Goal: Task Accomplishment & Management: Manage account settings

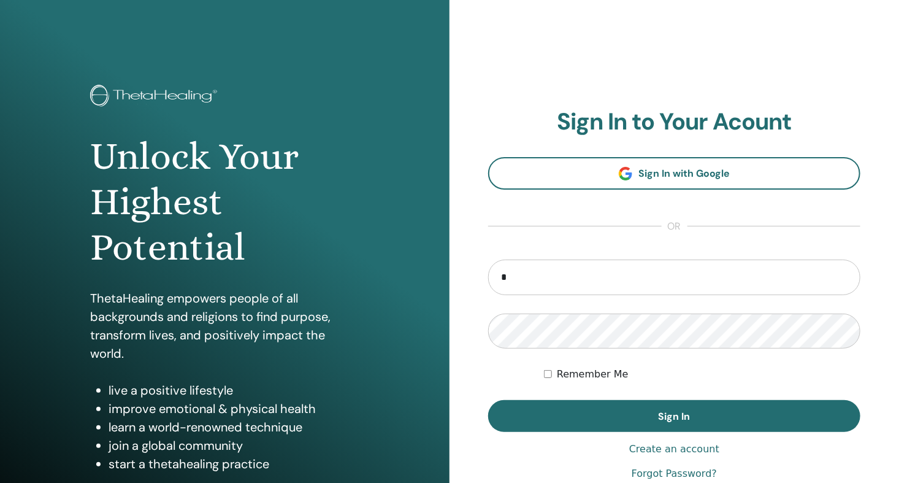
type input "**********"
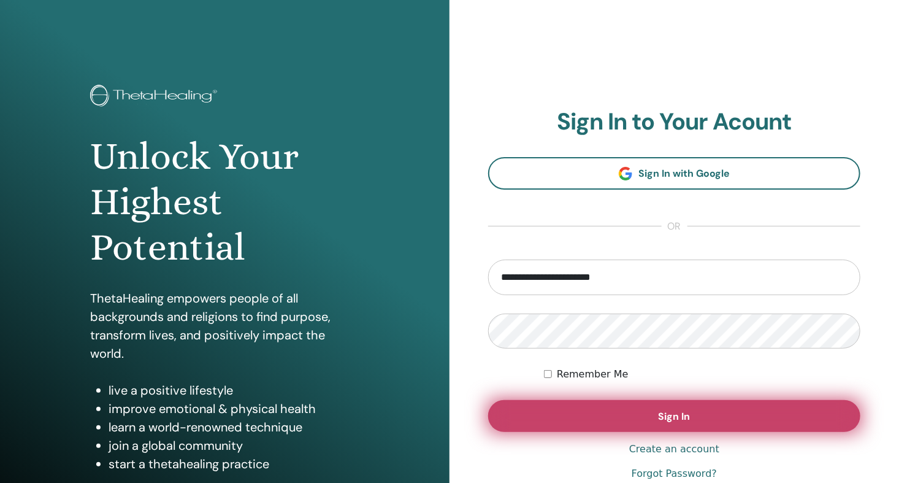
click at [672, 411] on span "Sign In" at bounding box center [675, 416] width 32 height 13
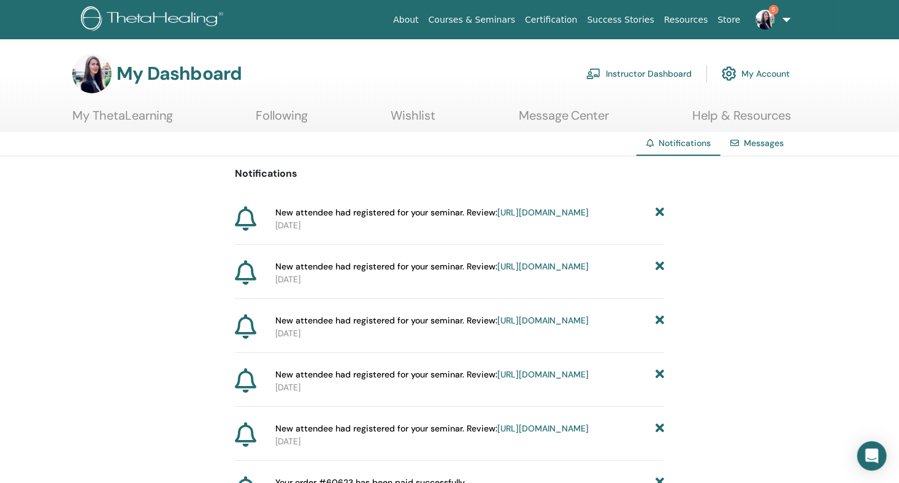
click at [659, 209] on icon at bounding box center [660, 212] width 9 height 13
click at [660, 209] on icon at bounding box center [660, 212] width 9 height 13
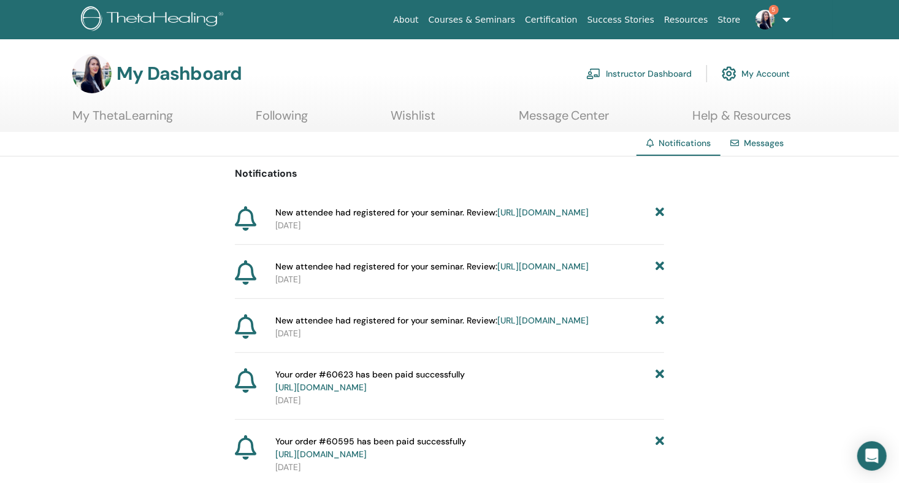
click at [660, 209] on icon at bounding box center [660, 212] width 9 height 13
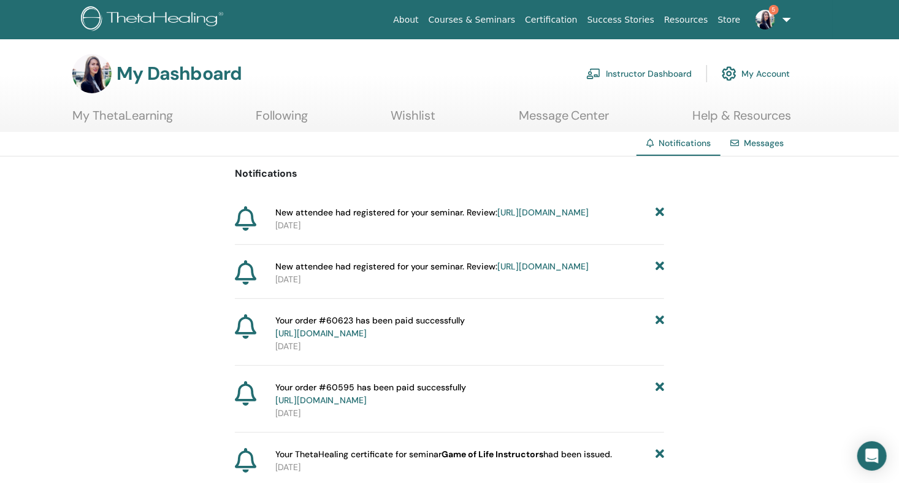
click at [660, 209] on icon at bounding box center [660, 212] width 9 height 13
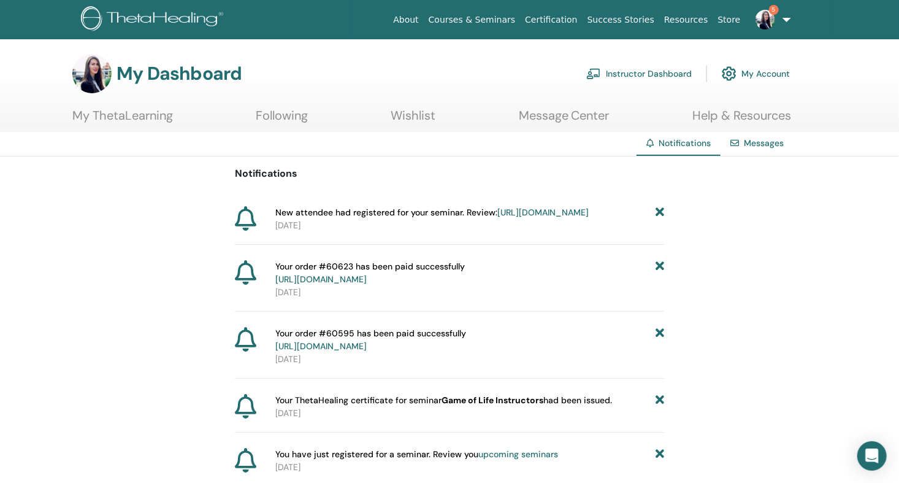
click at [660, 209] on icon at bounding box center [660, 212] width 9 height 13
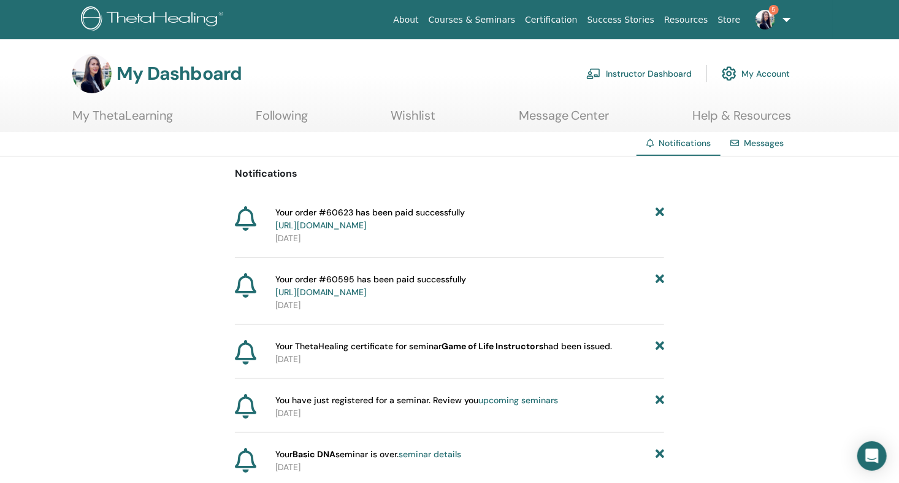
click at [681, 71] on link "Instructor Dashboard" at bounding box center [639, 73] width 106 height 27
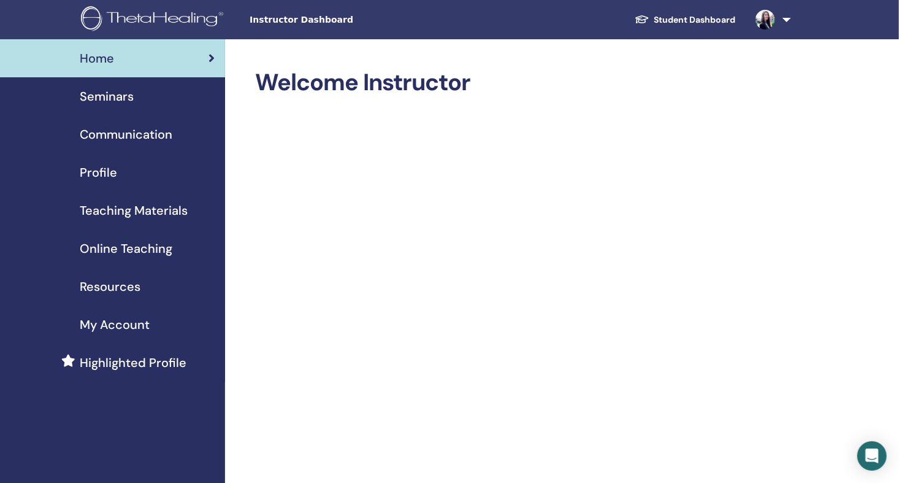
click at [111, 97] on span "Seminars" at bounding box center [107, 96] width 54 height 18
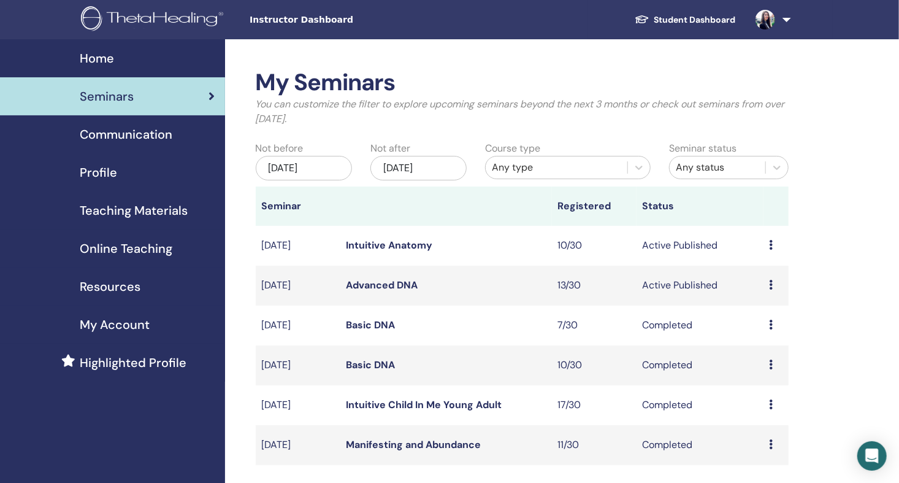
click at [401, 284] on link "Advanced DNA" at bounding box center [383, 284] width 72 height 13
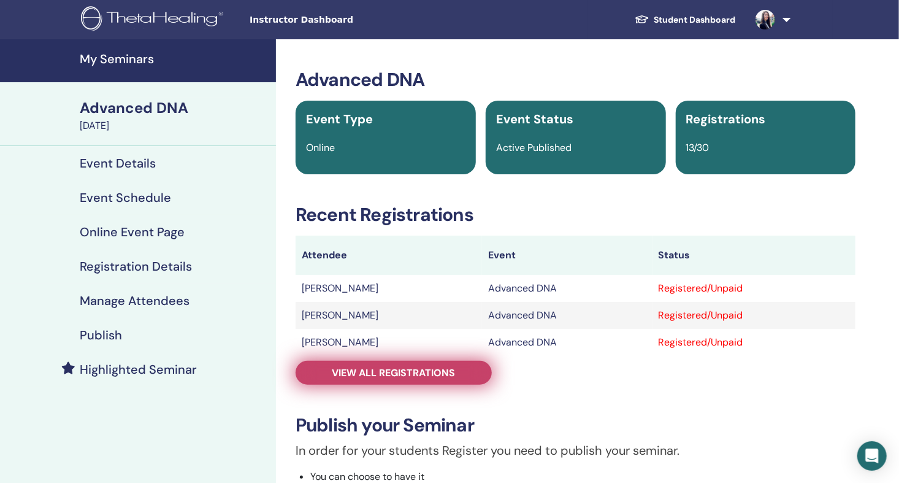
click at [405, 371] on span "View all registrations" at bounding box center [393, 372] width 123 height 13
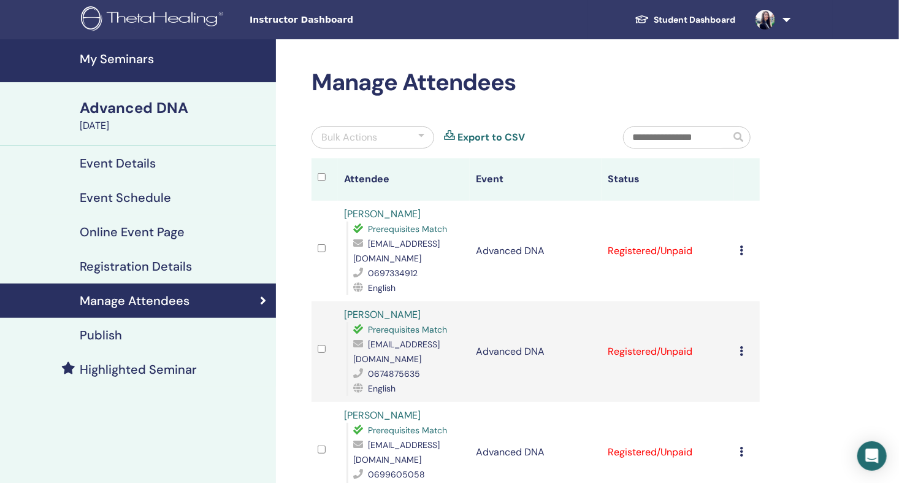
click at [741, 245] on icon at bounding box center [742, 250] width 4 height 10
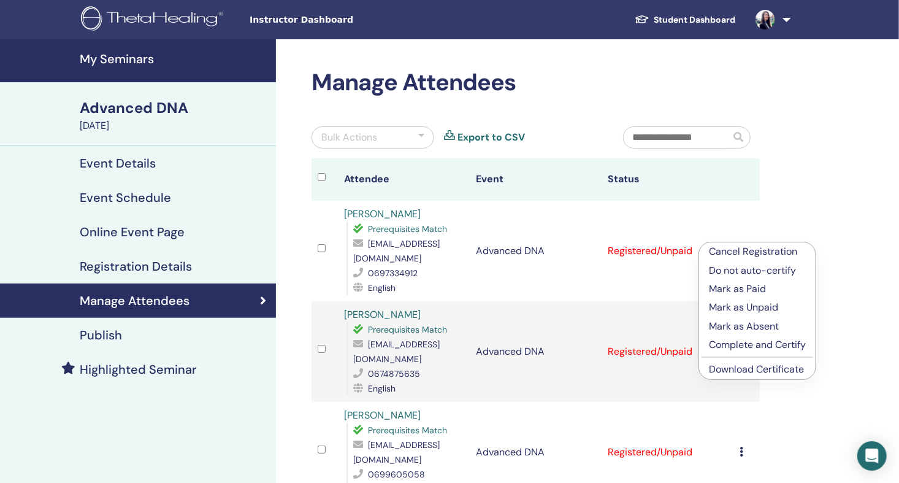
click at [746, 286] on p "Mark as Paid" at bounding box center [757, 289] width 97 height 15
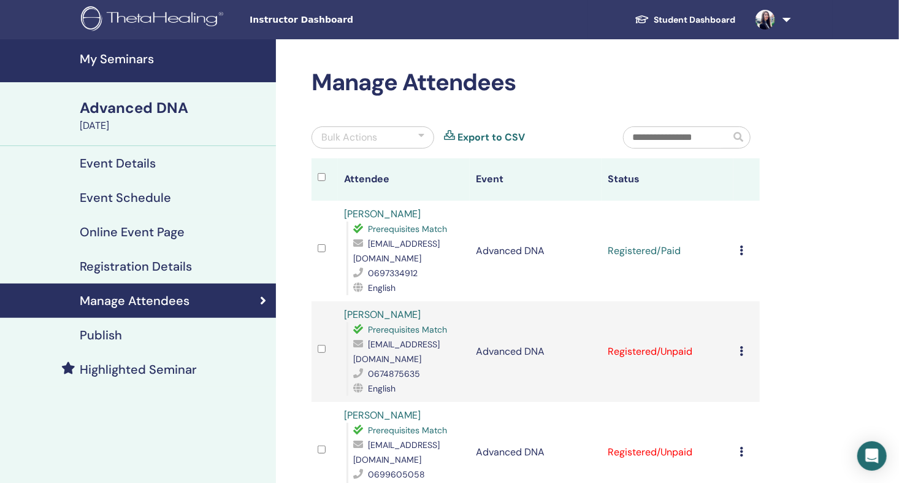
scroll to position [102, 0]
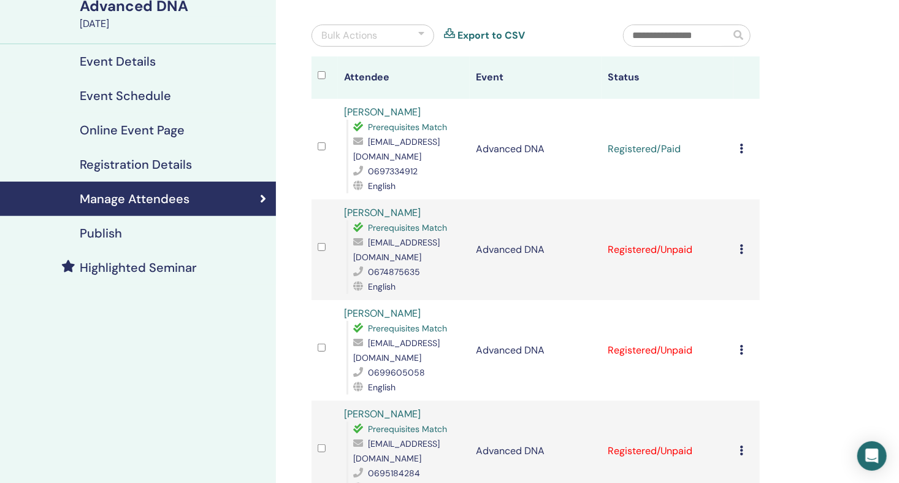
click at [740, 244] on icon at bounding box center [742, 249] width 4 height 10
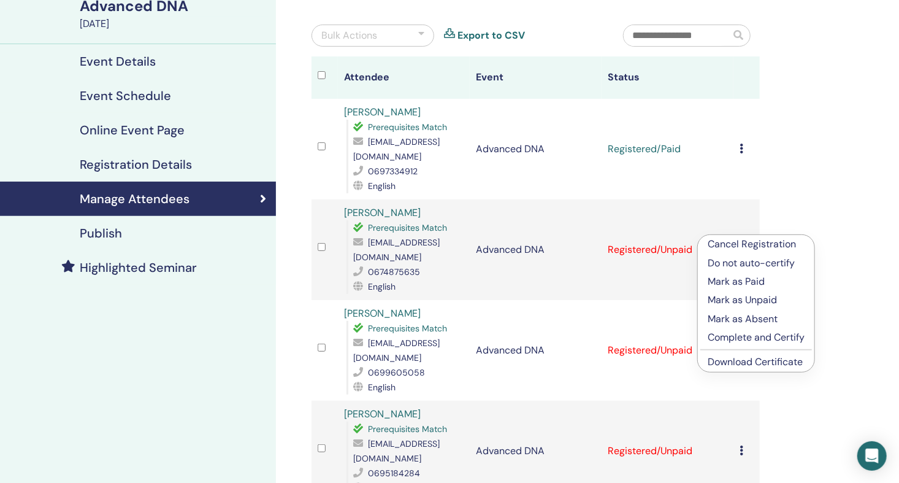
click at [745, 280] on p "Mark as Paid" at bounding box center [756, 281] width 97 height 15
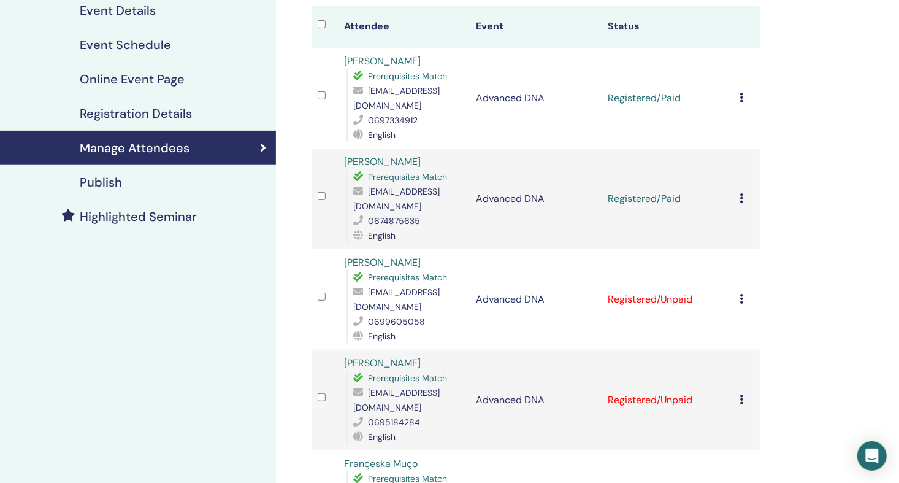
scroll to position [204, 0]
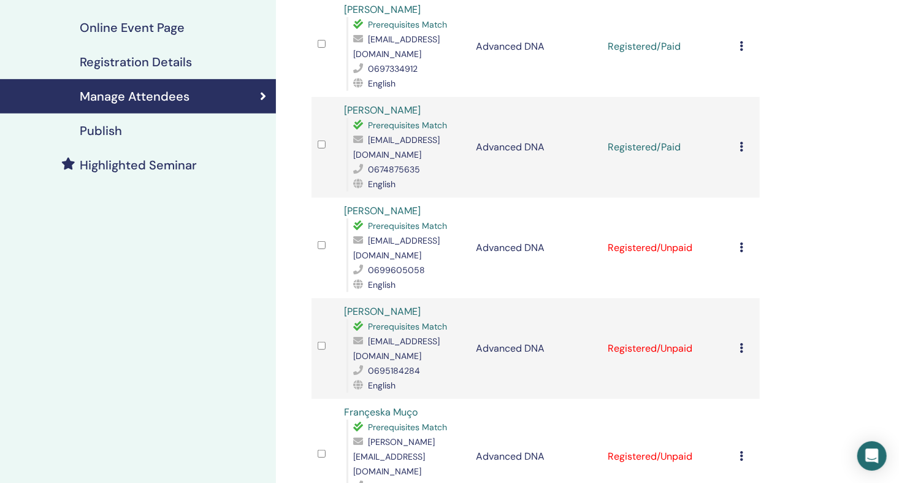
click at [742, 242] on icon at bounding box center [742, 247] width 4 height 10
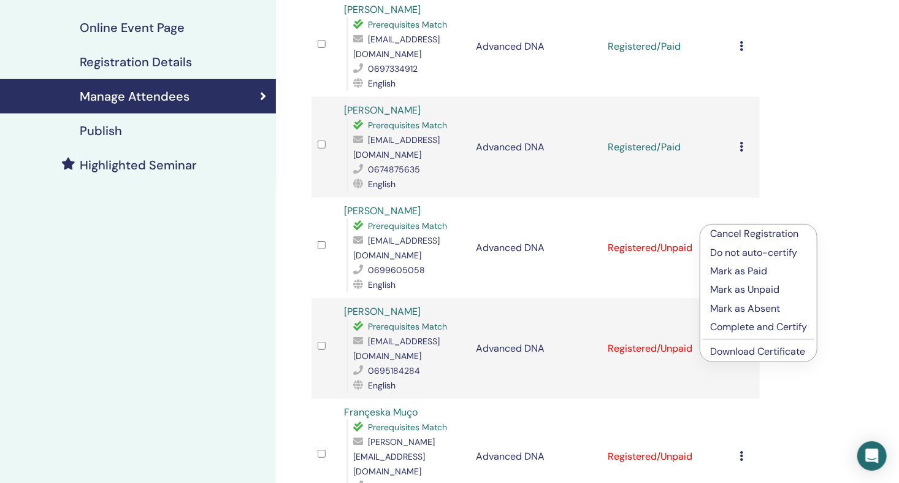
click at [749, 267] on p "Mark as Paid" at bounding box center [758, 271] width 97 height 15
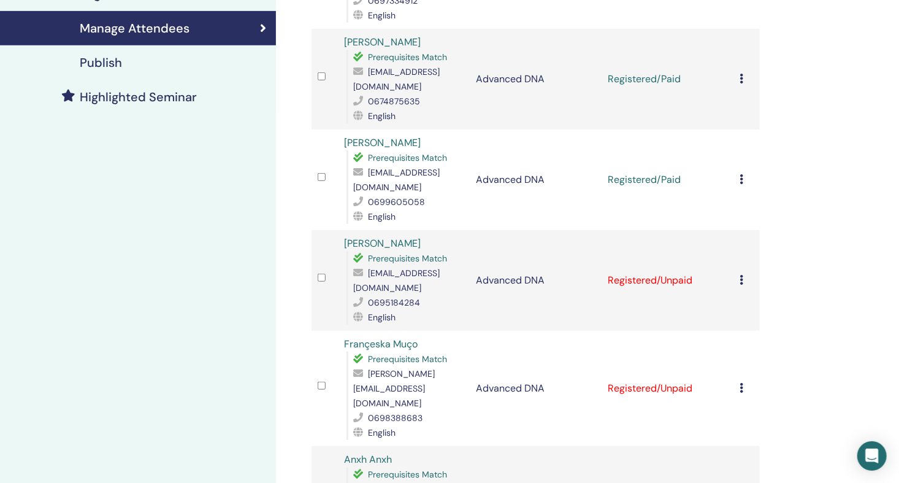
scroll to position [307, 0]
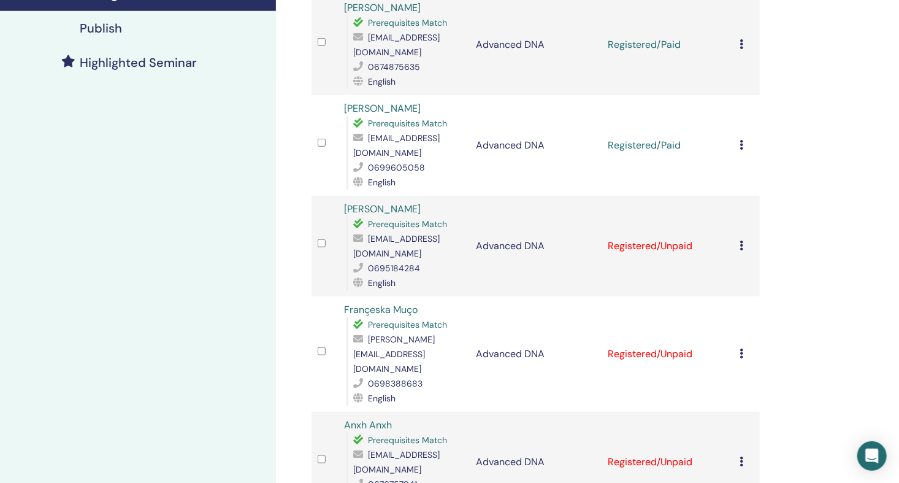
click at [740, 240] on icon at bounding box center [742, 245] width 4 height 10
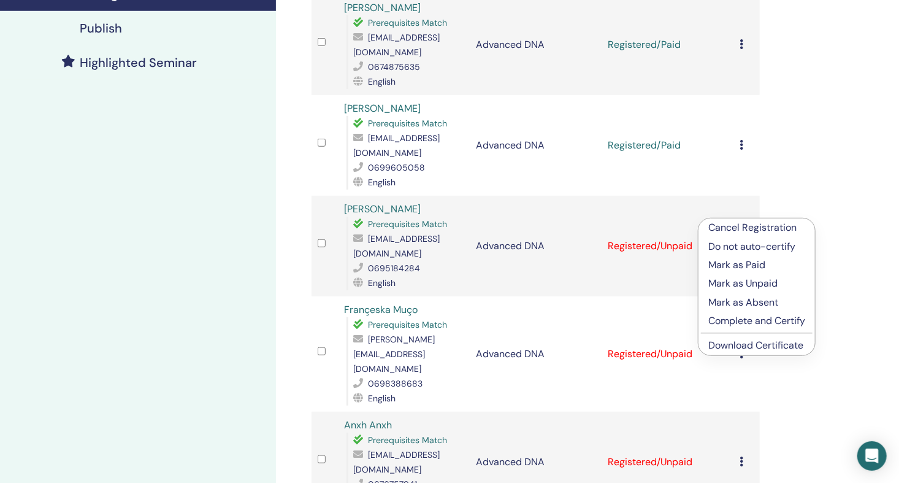
click at [754, 266] on p "Mark as Paid" at bounding box center [756, 265] width 97 height 15
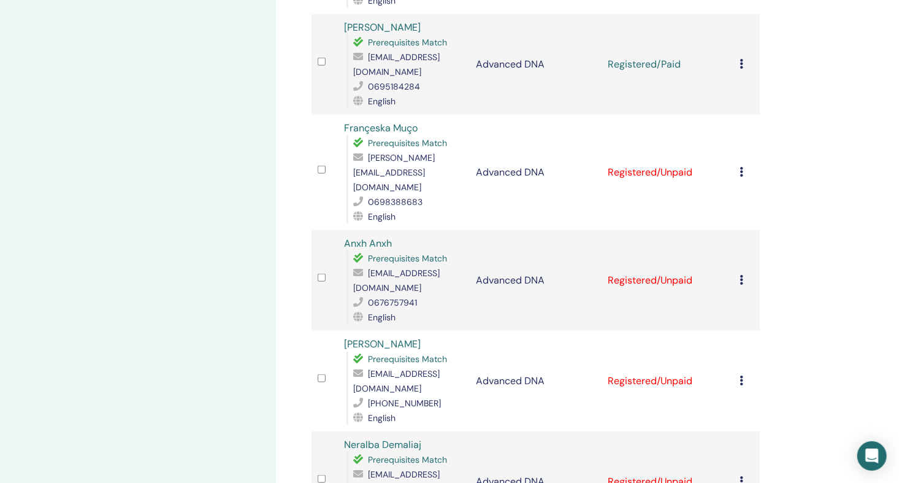
scroll to position [511, 0]
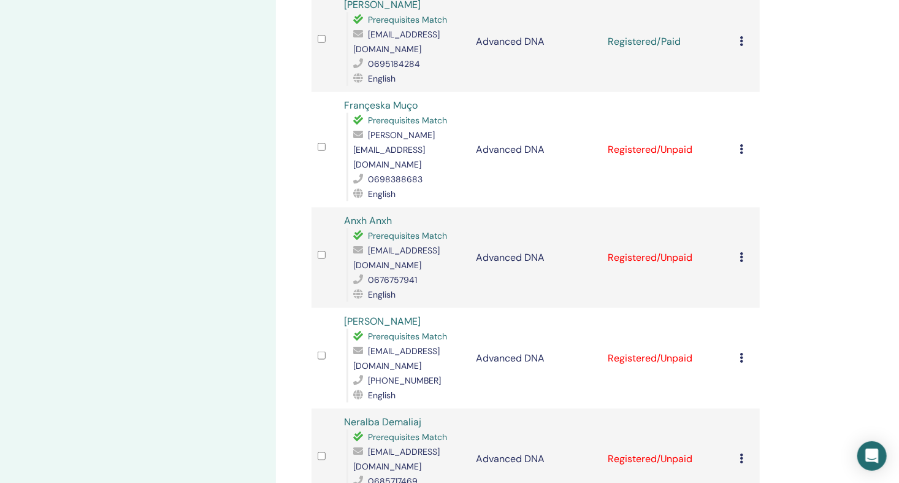
click at [742, 252] on icon at bounding box center [742, 257] width 4 height 10
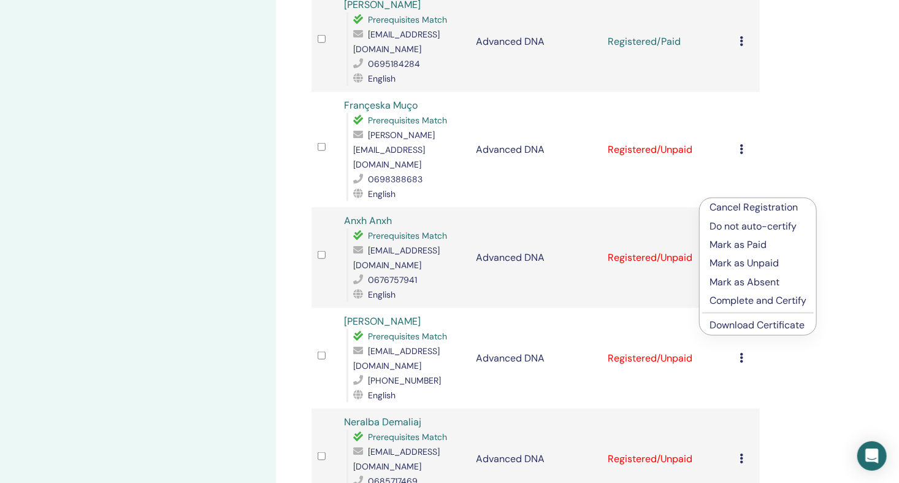
click at [749, 242] on p "Mark as Paid" at bounding box center [758, 244] width 97 height 15
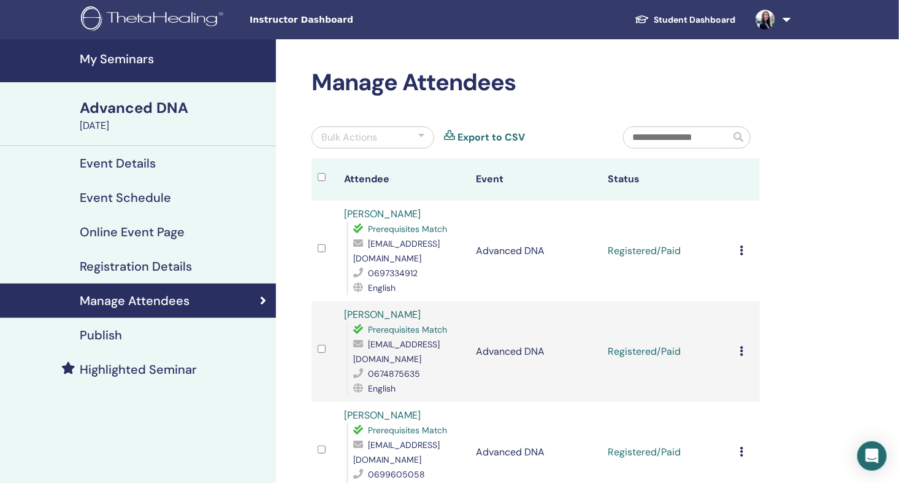
click at [106, 59] on h4 "My Seminars" at bounding box center [174, 59] width 189 height 15
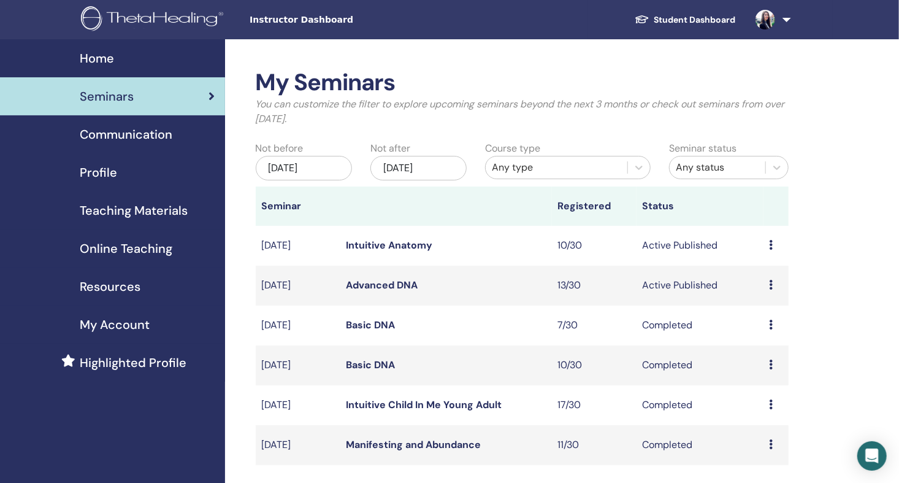
click at [401, 244] on link "Intuitive Anatomy" at bounding box center [390, 245] width 86 height 13
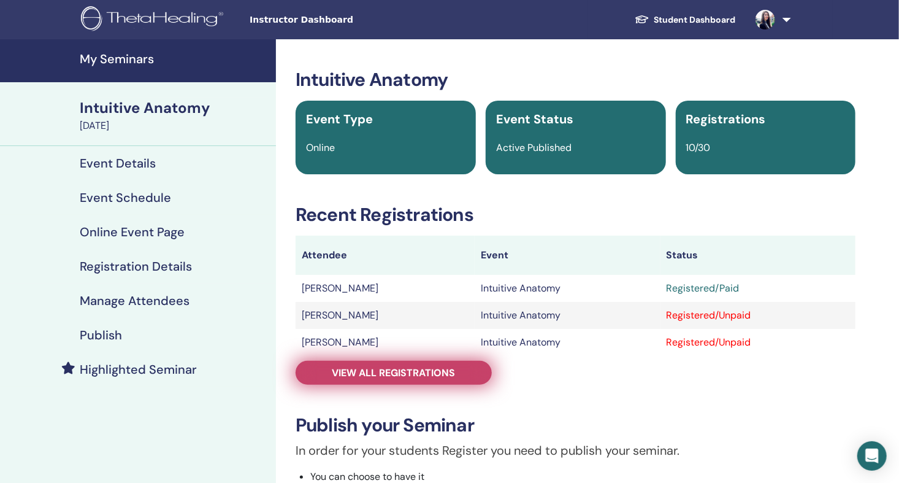
click at [403, 371] on span "View all registrations" at bounding box center [393, 372] width 123 height 13
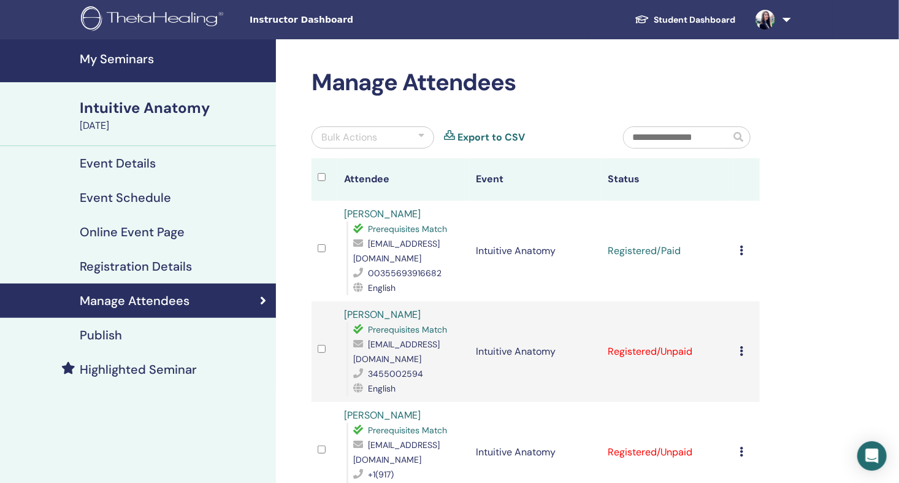
click at [129, 56] on h4 "My Seminars" at bounding box center [174, 59] width 189 height 15
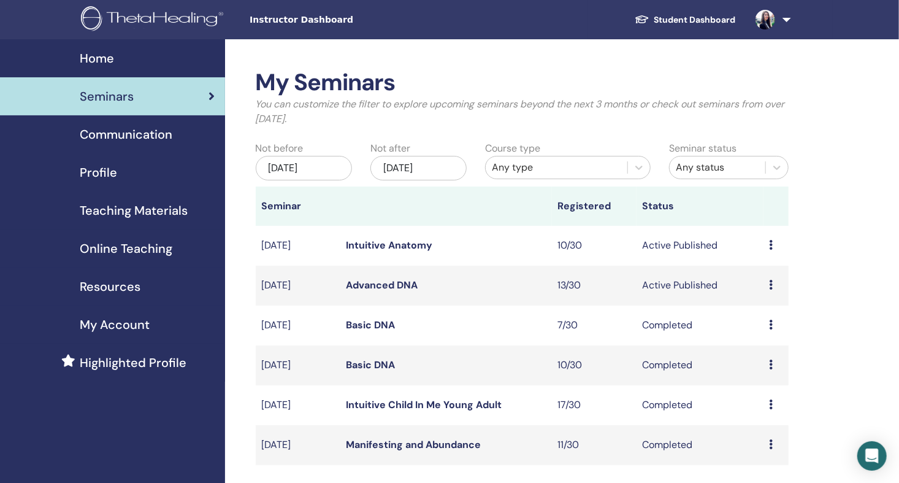
click at [766, 17] on img at bounding box center [766, 20] width 20 height 20
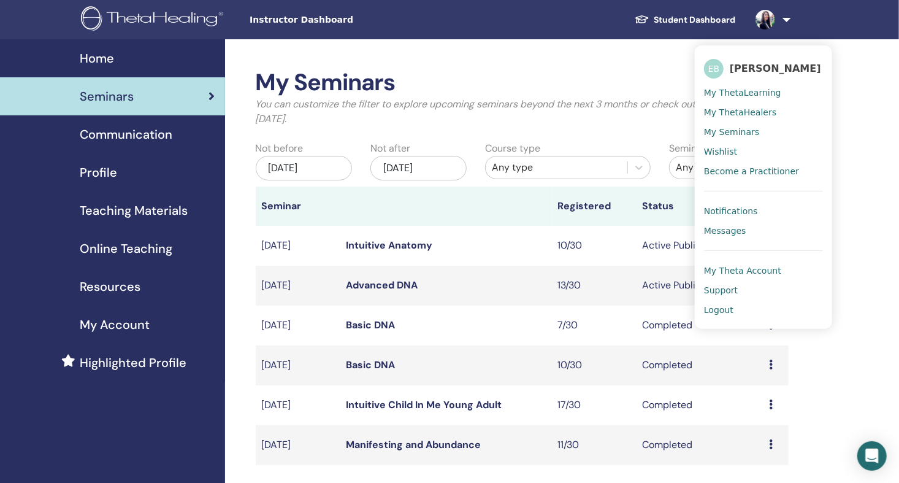
click at [99, 169] on span "Profile" at bounding box center [98, 172] width 37 height 18
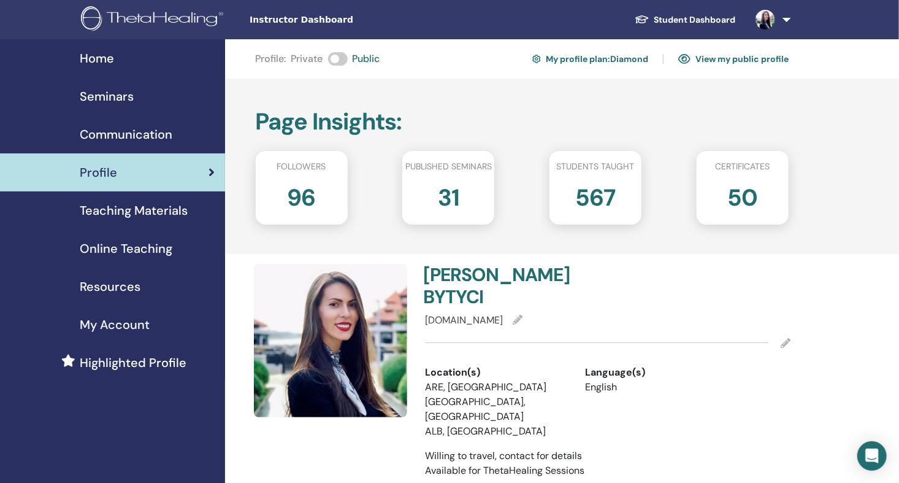
click at [773, 18] on img at bounding box center [766, 20] width 20 height 20
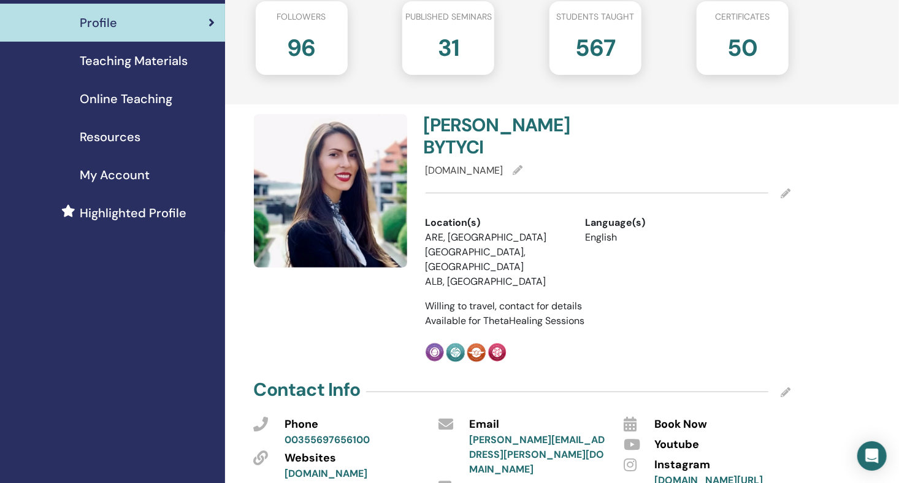
scroll to position [204, 0]
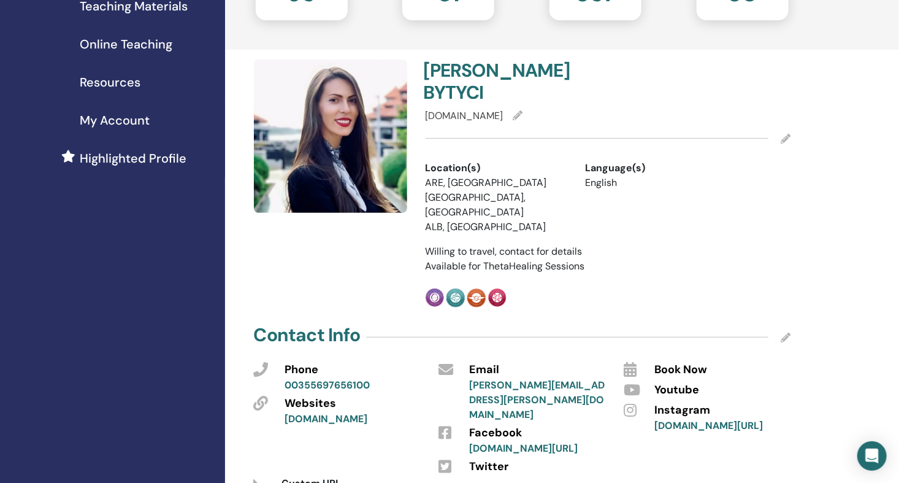
click at [523, 110] on icon at bounding box center [518, 115] width 10 height 10
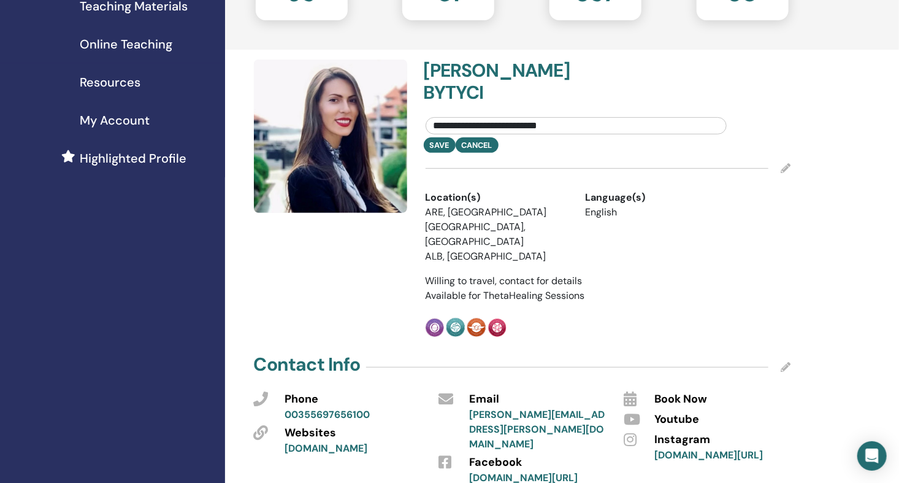
click at [597, 117] on input "**********" at bounding box center [576, 125] width 301 height 17
drag, startPoint x: 597, startPoint y: 103, endPoint x: 427, endPoint y: 104, distance: 169.9
click at [427, 117] on input "**********" at bounding box center [576, 125] width 301 height 17
type input "**********"
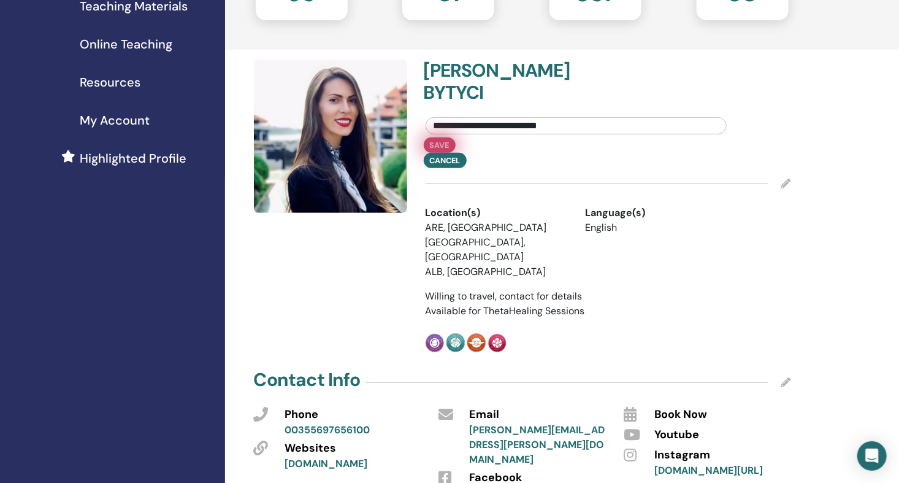
click at [439, 137] on button "Save" at bounding box center [440, 144] width 32 height 15
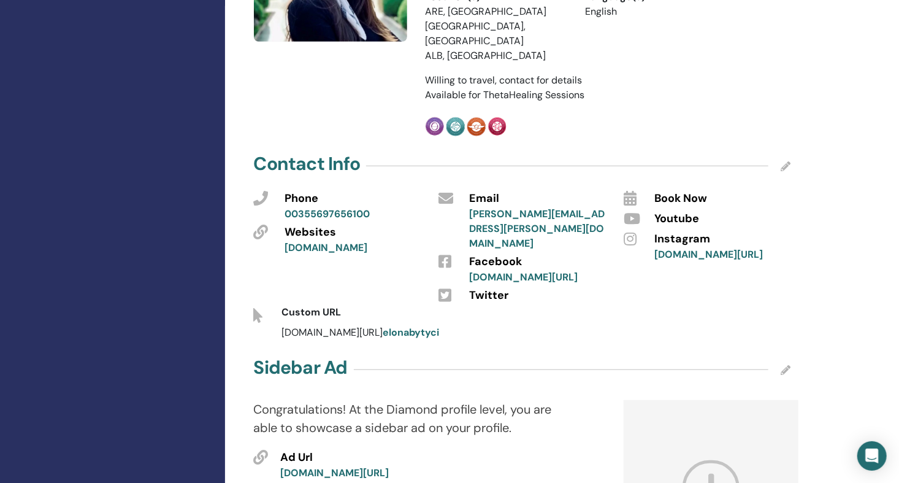
scroll to position [409, 0]
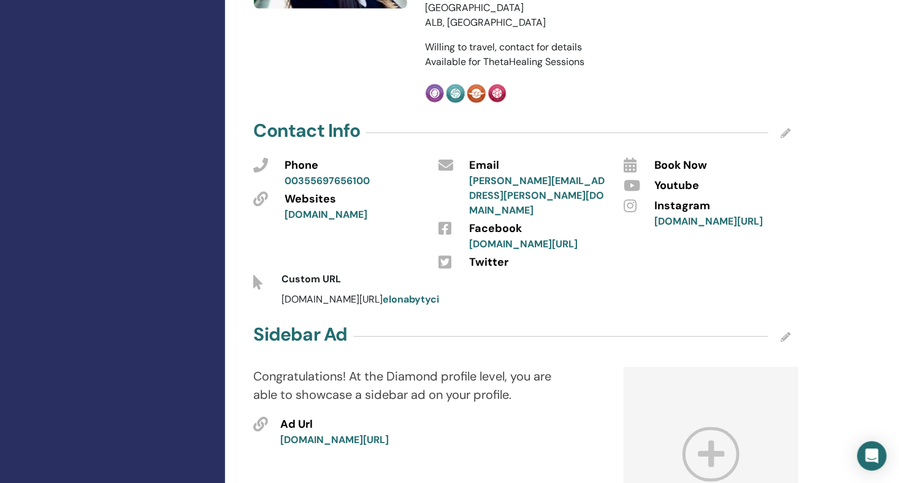
click at [351, 208] on link "[DOMAIN_NAME]" at bounding box center [326, 214] width 83 height 13
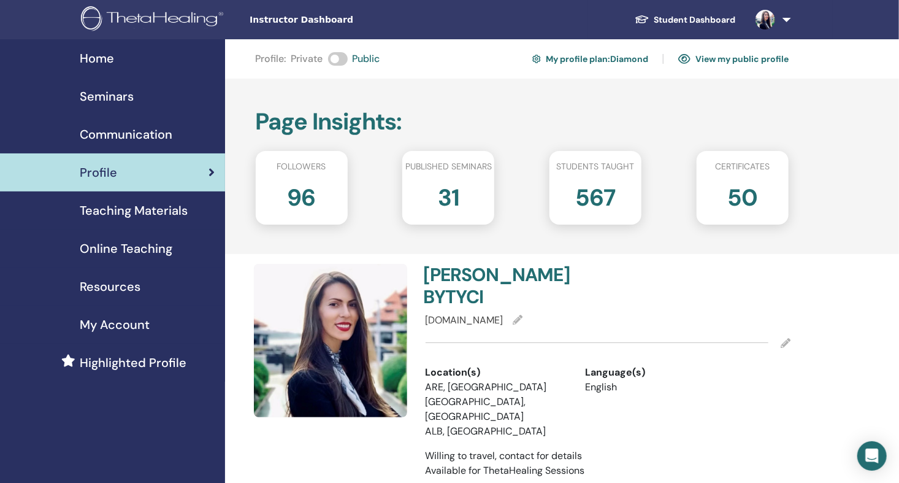
click at [724, 58] on link "View my public profile" at bounding box center [733, 59] width 110 height 20
